Goal: Information Seeking & Learning: Find specific page/section

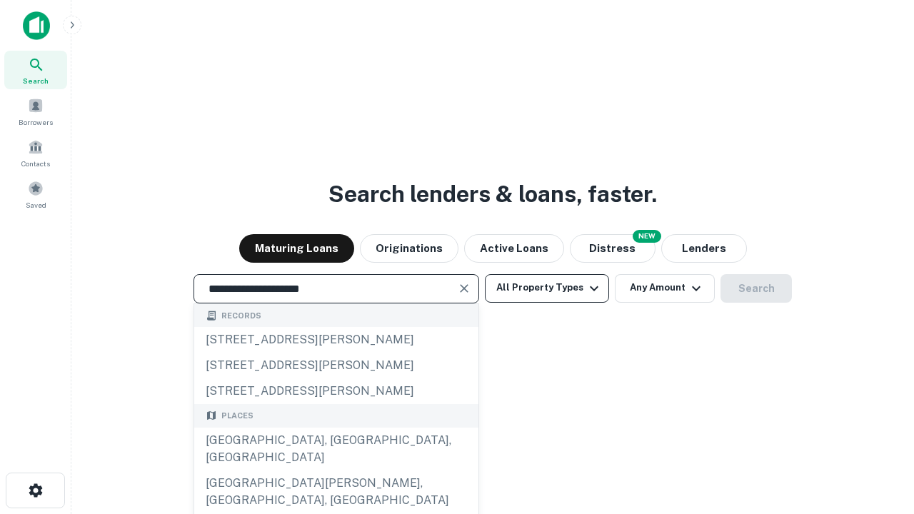
click at [336, 471] on div "[GEOGRAPHIC_DATA], [GEOGRAPHIC_DATA], [GEOGRAPHIC_DATA]" at bounding box center [336, 449] width 284 height 43
click at [547, 288] on button "All Property Types" at bounding box center [547, 288] width 124 height 29
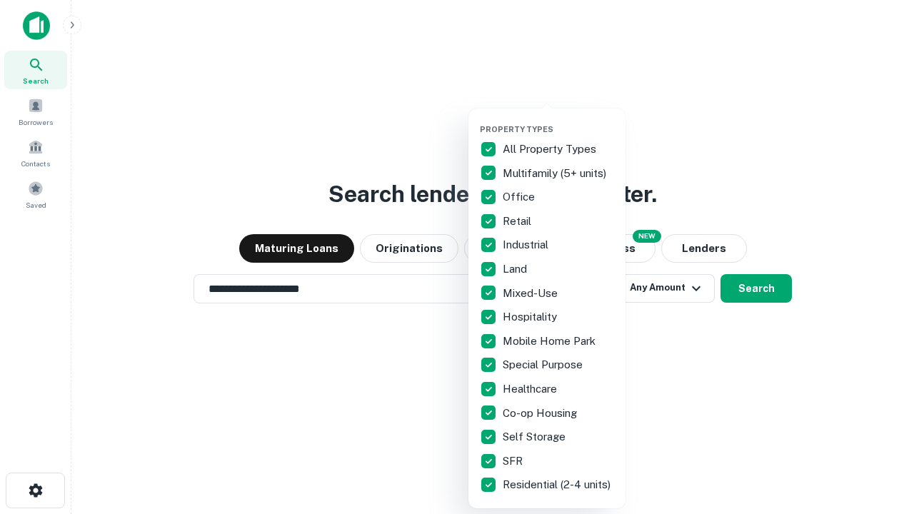
type input "**********"
click at [558, 120] on button "button" at bounding box center [558, 120] width 157 height 1
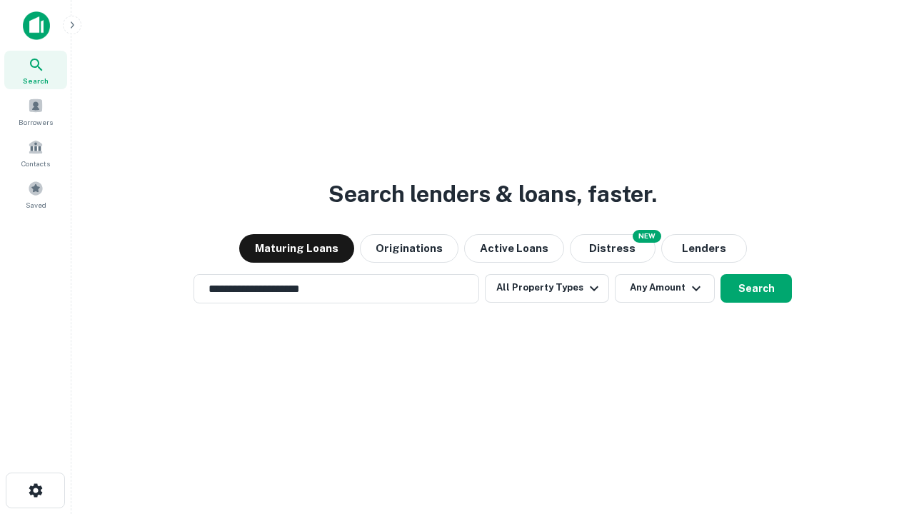
scroll to position [22, 0]
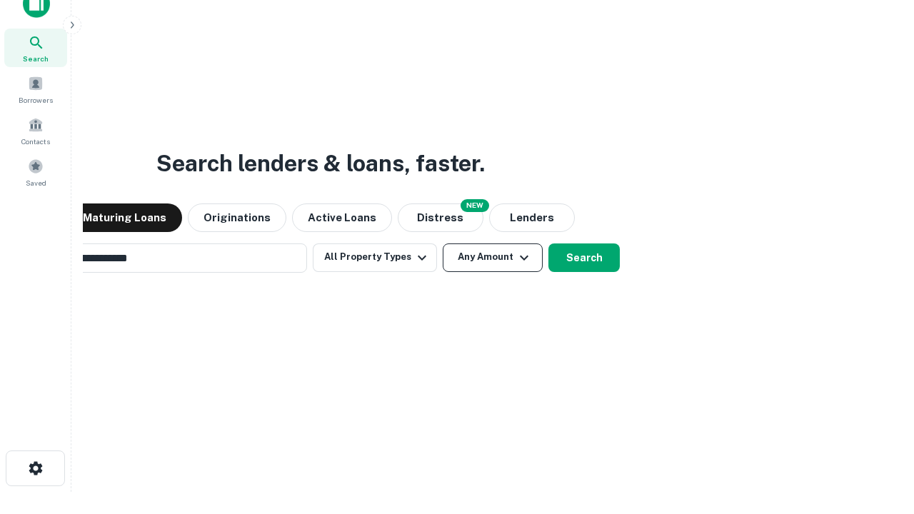
click at [443, 243] on button "Any Amount" at bounding box center [493, 257] width 100 height 29
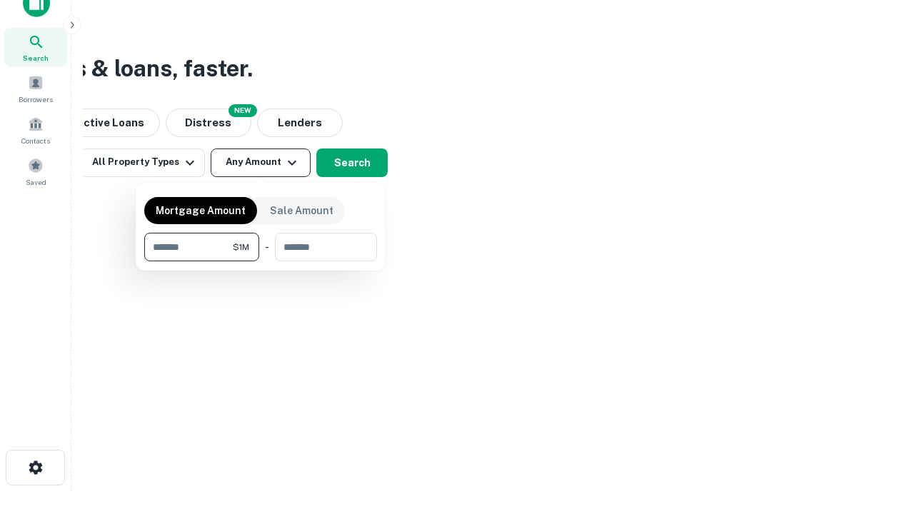
type input "*******"
click at [261, 261] on button "button" at bounding box center [260, 261] width 233 height 1
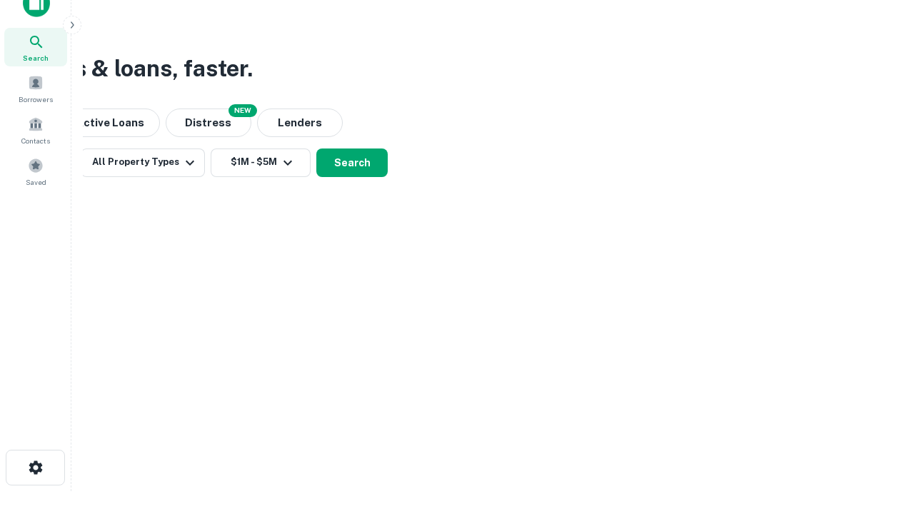
scroll to position [22, 0]
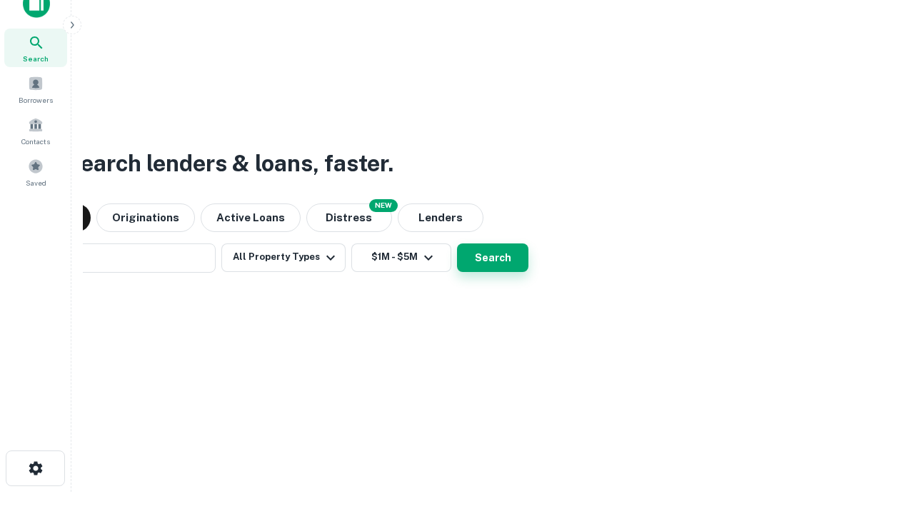
click at [457, 243] on button "Search" at bounding box center [492, 257] width 71 height 29
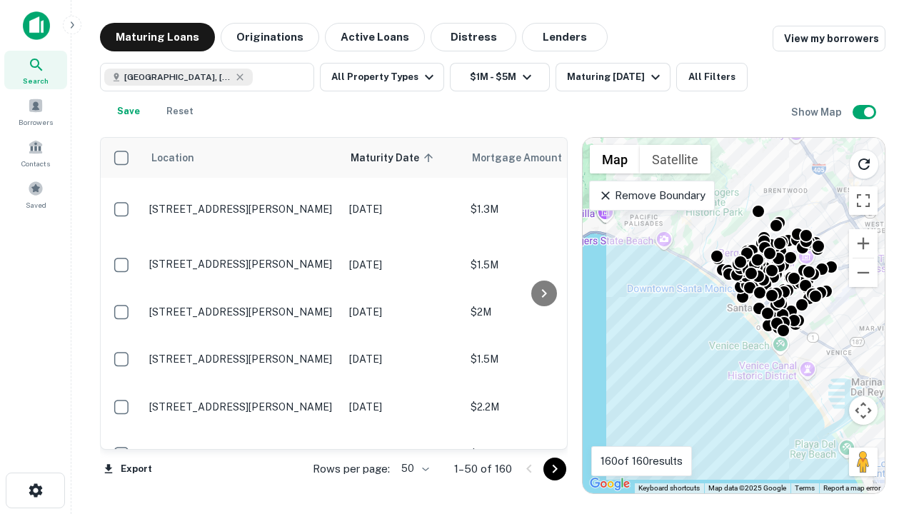
click at [413, 468] on body "Search Borrowers Contacts Saved Maturing Loans Originations Active Loans Distre…" at bounding box center [457, 257] width 914 height 514
click at [413, 433] on li "25" at bounding box center [413, 433] width 41 height 26
